Goal: Check status: Check status

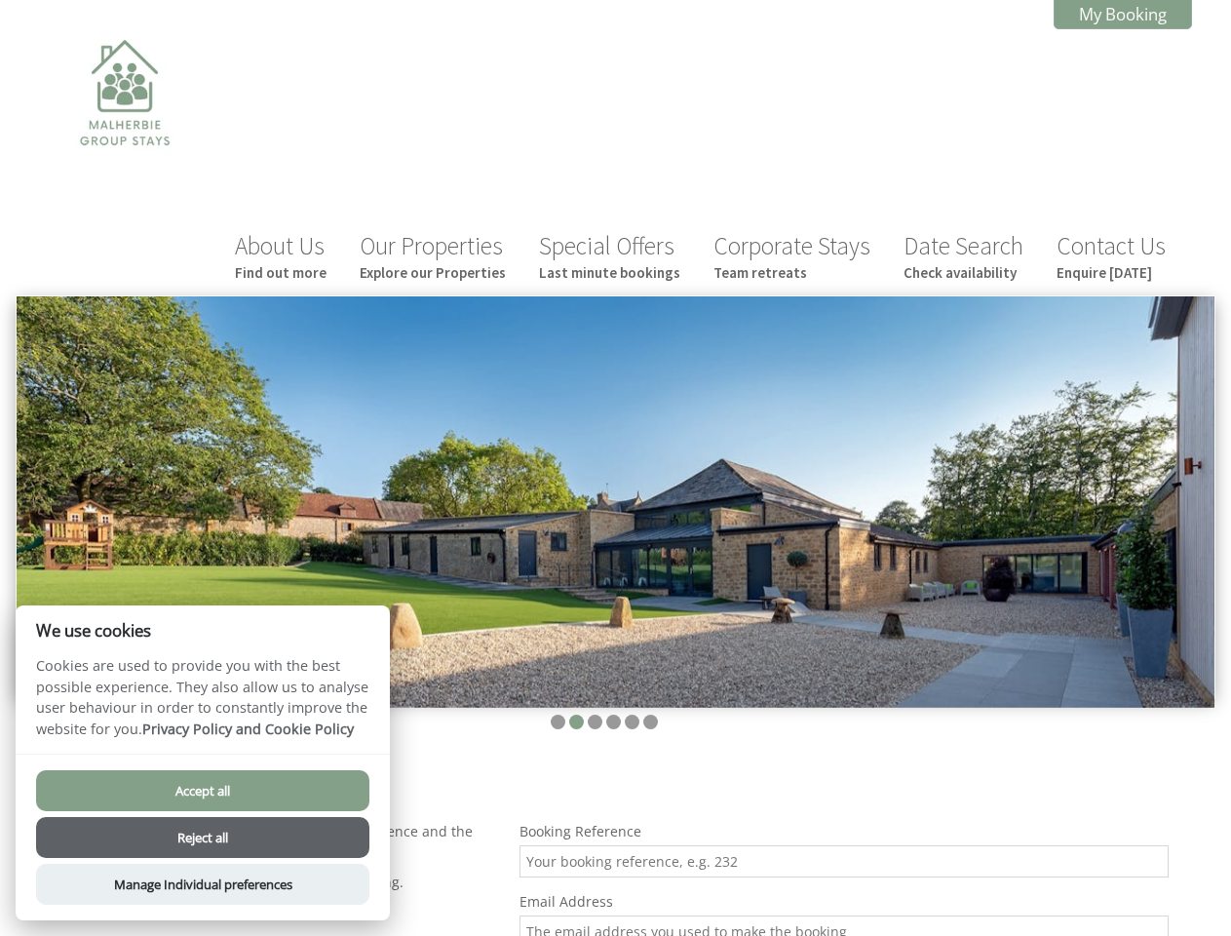
click at [615, 468] on img at bounding box center [616, 501] width 1198 height 411
click at [615, 426] on img at bounding box center [616, 501] width 1198 height 411
click at [558, 715] on li at bounding box center [558, 722] width 15 height 15
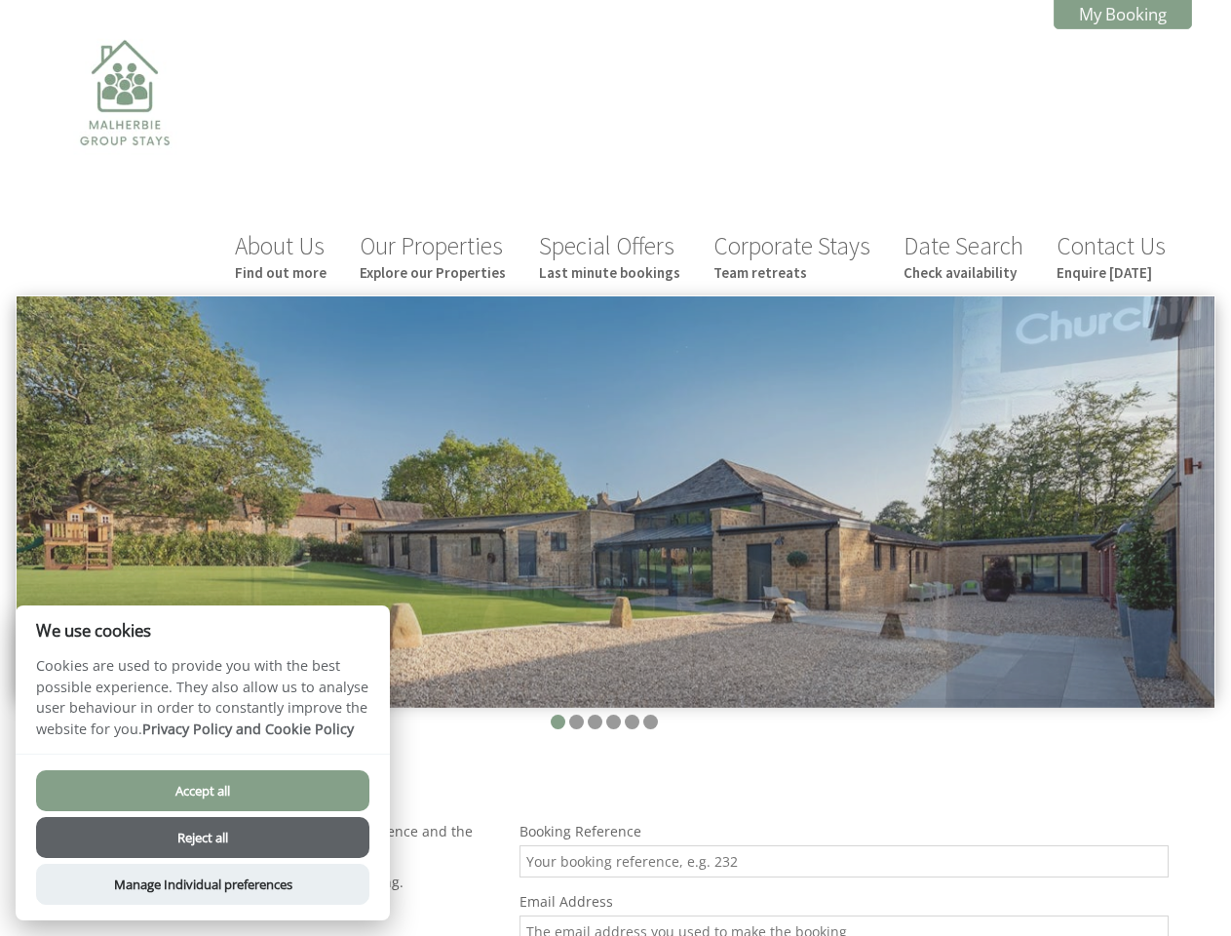
click at [576, 715] on li at bounding box center [576, 722] width 15 height 15
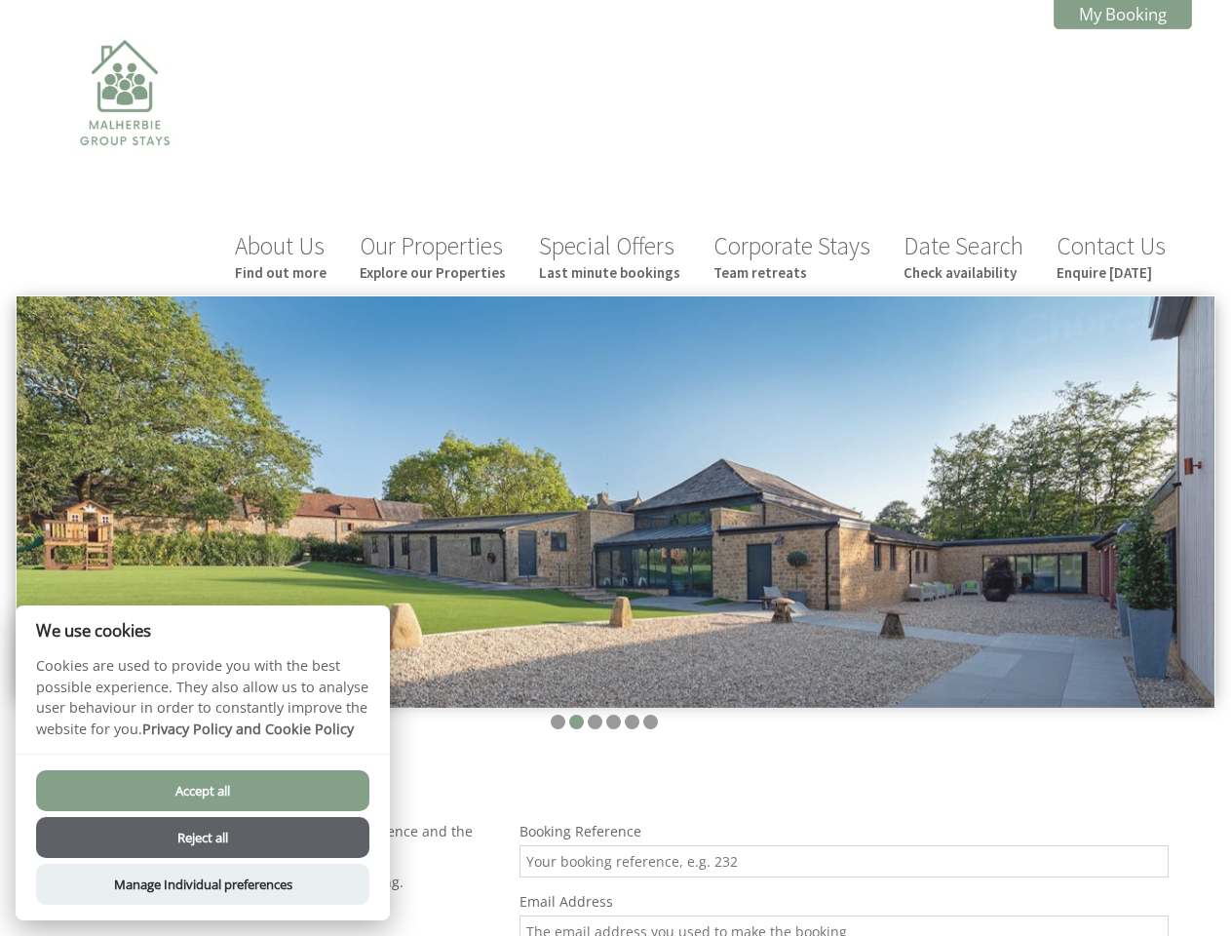
click at [595, 715] on li at bounding box center [595, 722] width 15 height 15
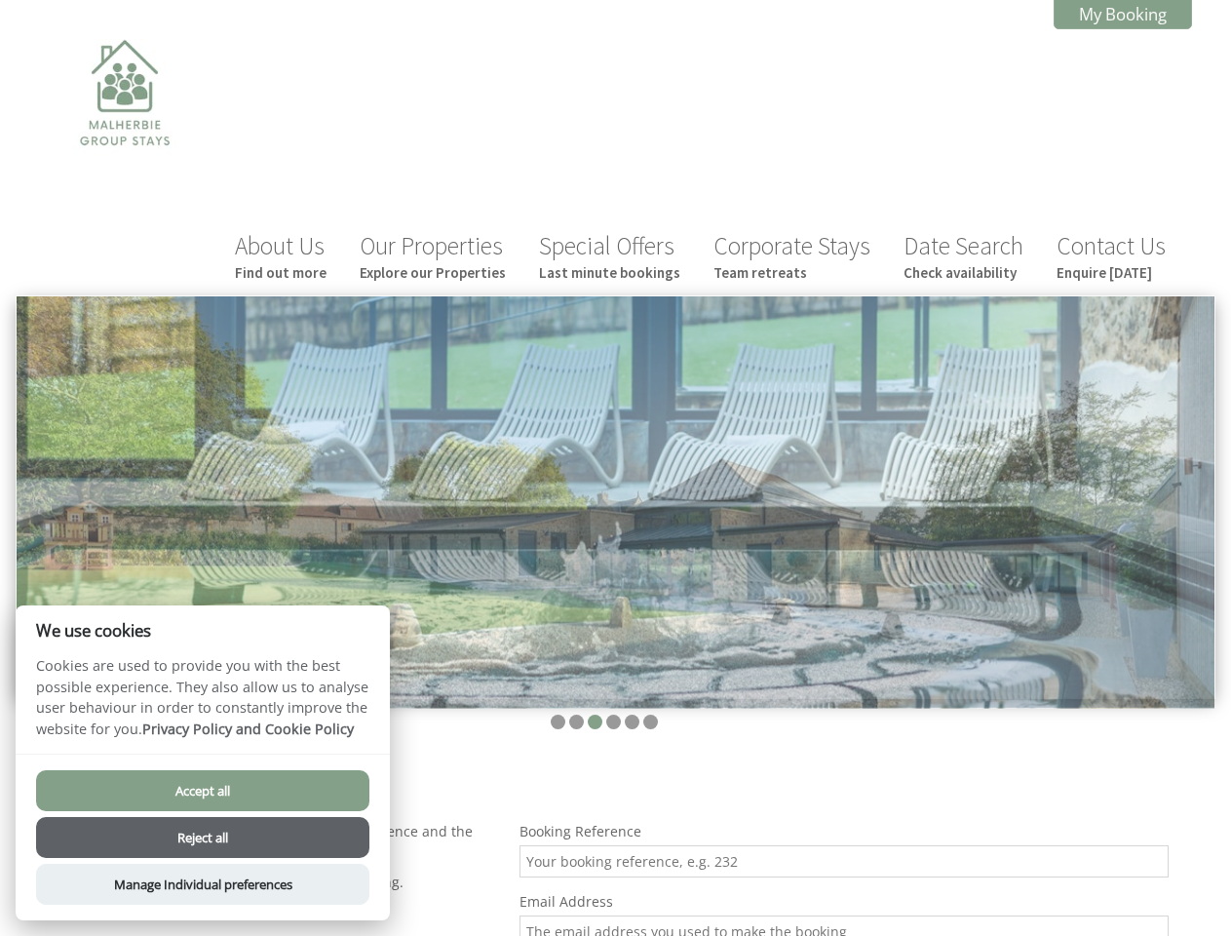
click at [613, 715] on li at bounding box center [613, 722] width 15 height 15
click at [632, 715] on li at bounding box center [632, 722] width 15 height 15
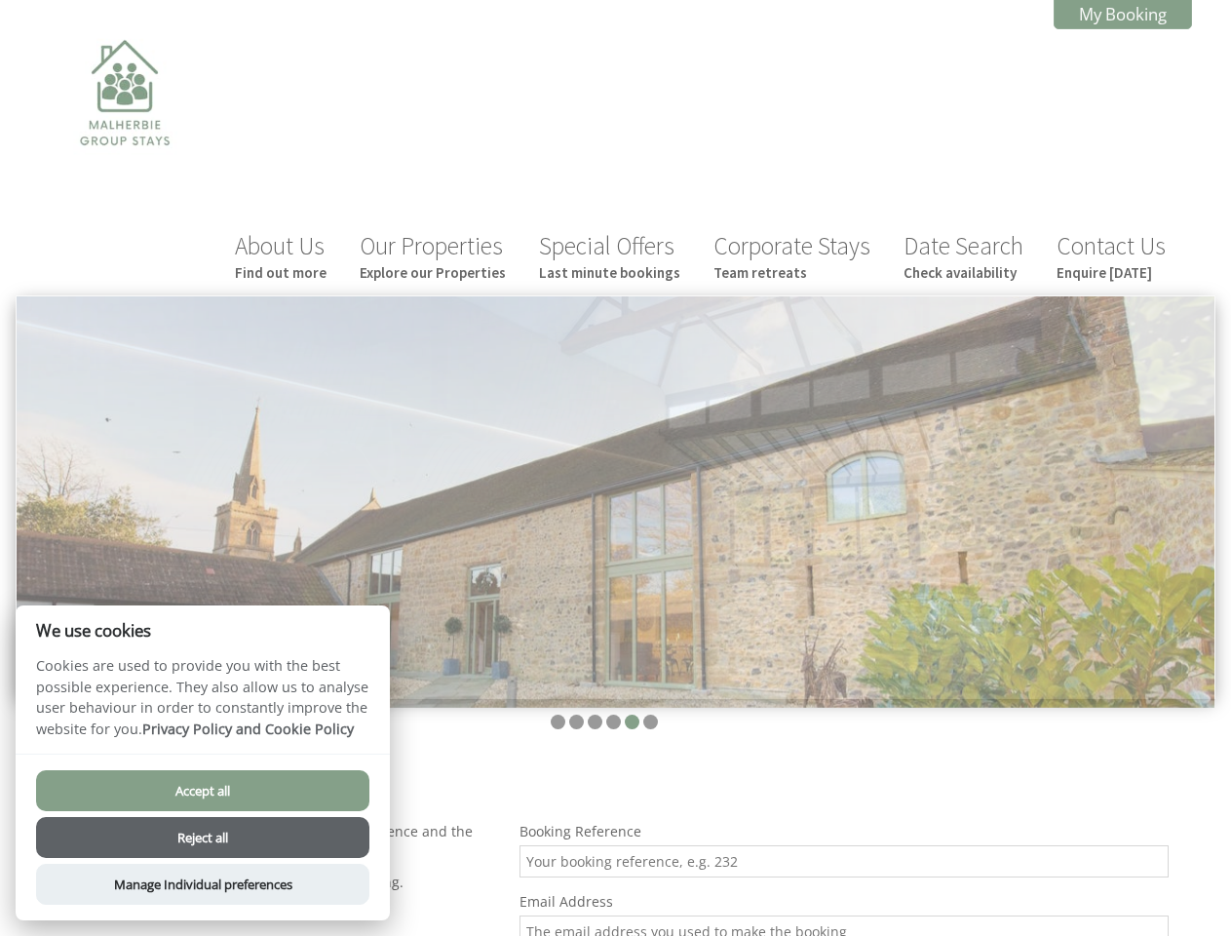
click at [650, 715] on li at bounding box center [650, 722] width 15 height 15
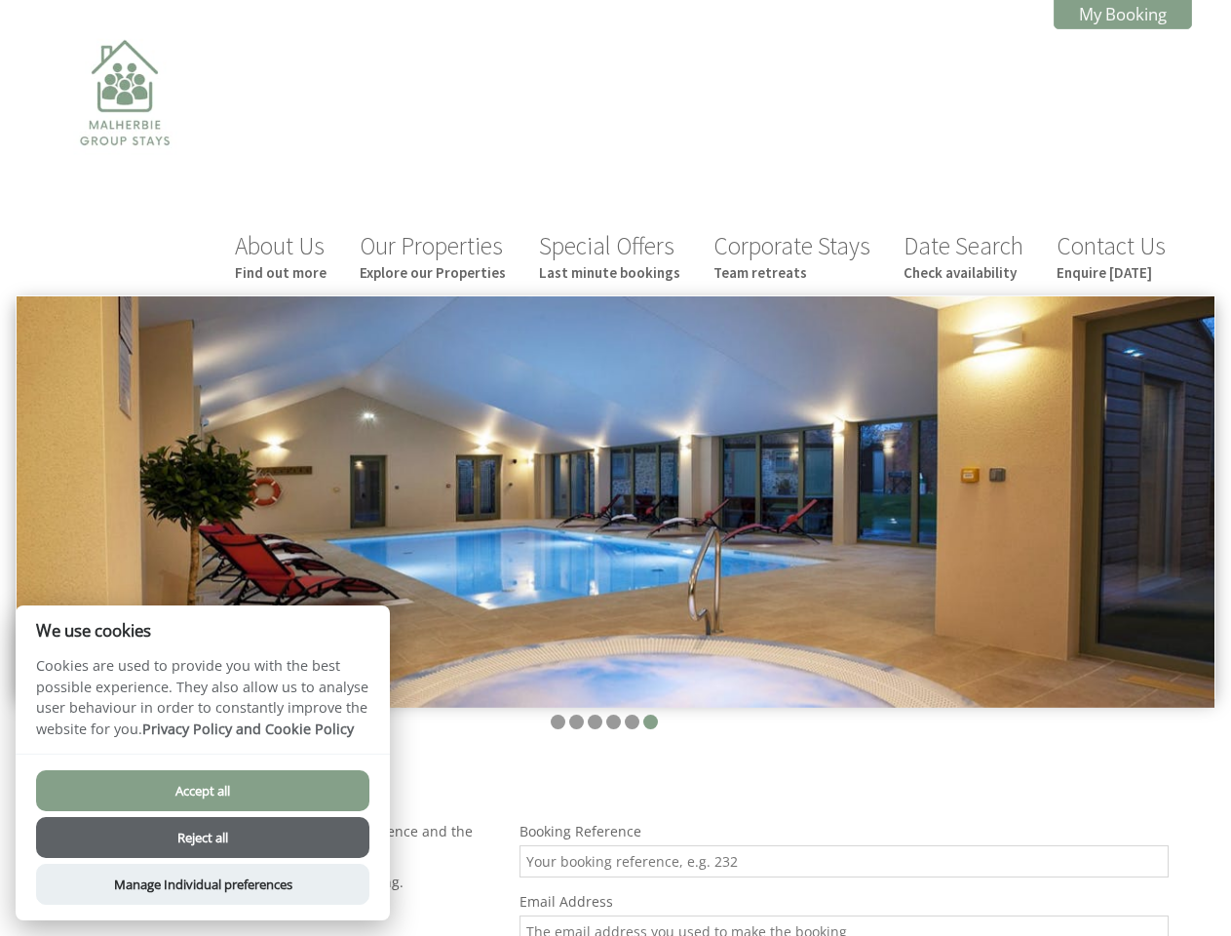
click at [203, 791] on button "Accept all" at bounding box center [202, 790] width 333 height 41
